Goal: Information Seeking & Learning: Learn about a topic

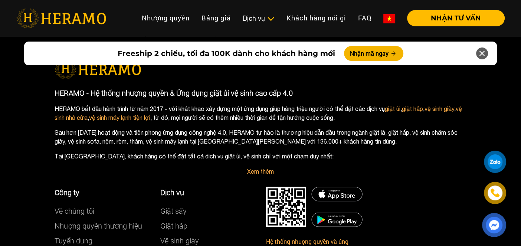
scroll to position [4333, 0]
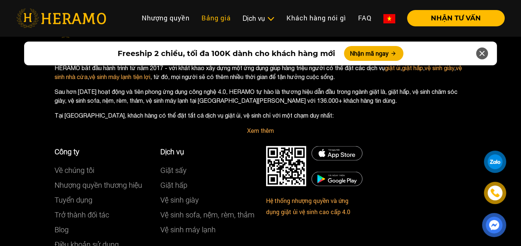
click at [225, 19] on link "Bảng giá" at bounding box center [215, 18] width 41 height 16
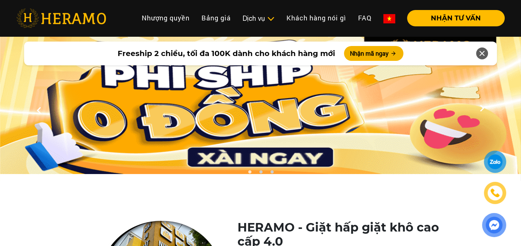
click at [485, 52] on icon at bounding box center [481, 53] width 9 height 13
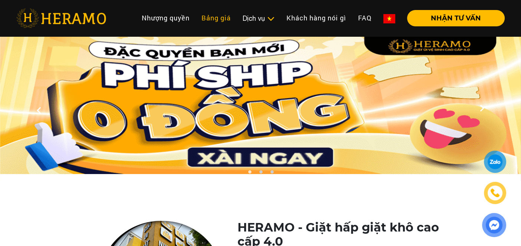
click at [214, 16] on link "Bảng giá" at bounding box center [215, 18] width 41 height 16
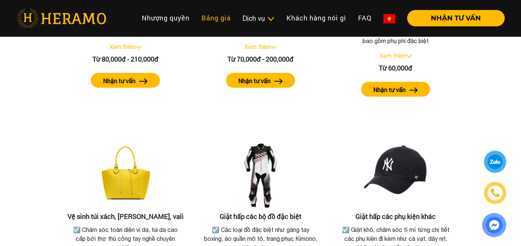
scroll to position [1515, 0]
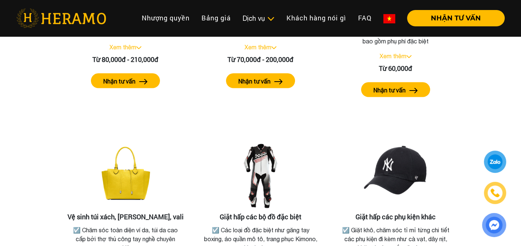
click at [40, 18] on img at bounding box center [61, 18] width 90 height 19
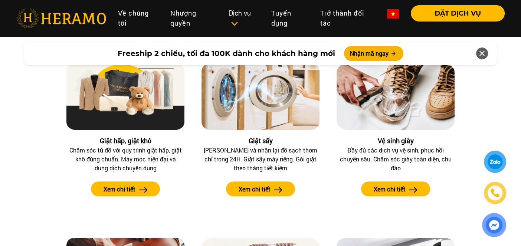
scroll to position [890, 0]
